Goal: Transaction & Acquisition: Purchase product/service

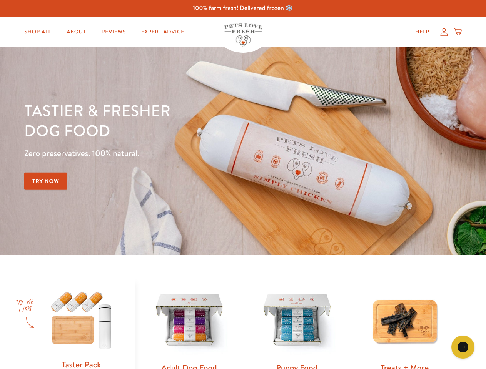
click at [243, 185] on div "Tastier & fresher dog food Zero preservatives. 100% natural. Try Now" at bounding box center [170, 151] width 292 height 102
click at [463, 348] on icon "Gorgias live chat" at bounding box center [462, 347] width 7 height 7
